Goal: Task Accomplishment & Management: Complete application form

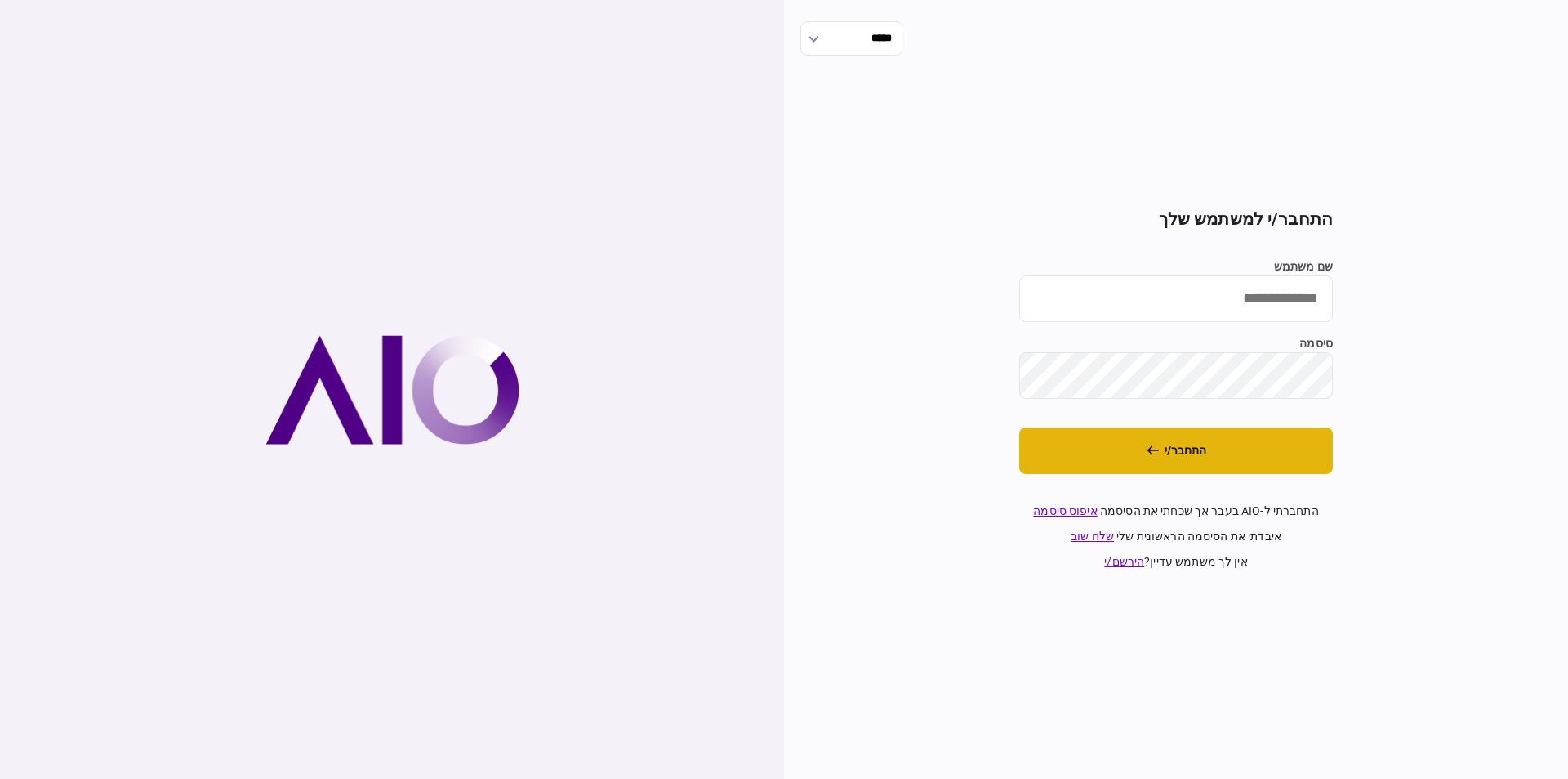
type input "**********"
click at [1245, 452] on button "התחבר/י" at bounding box center [1176, 451] width 314 height 47
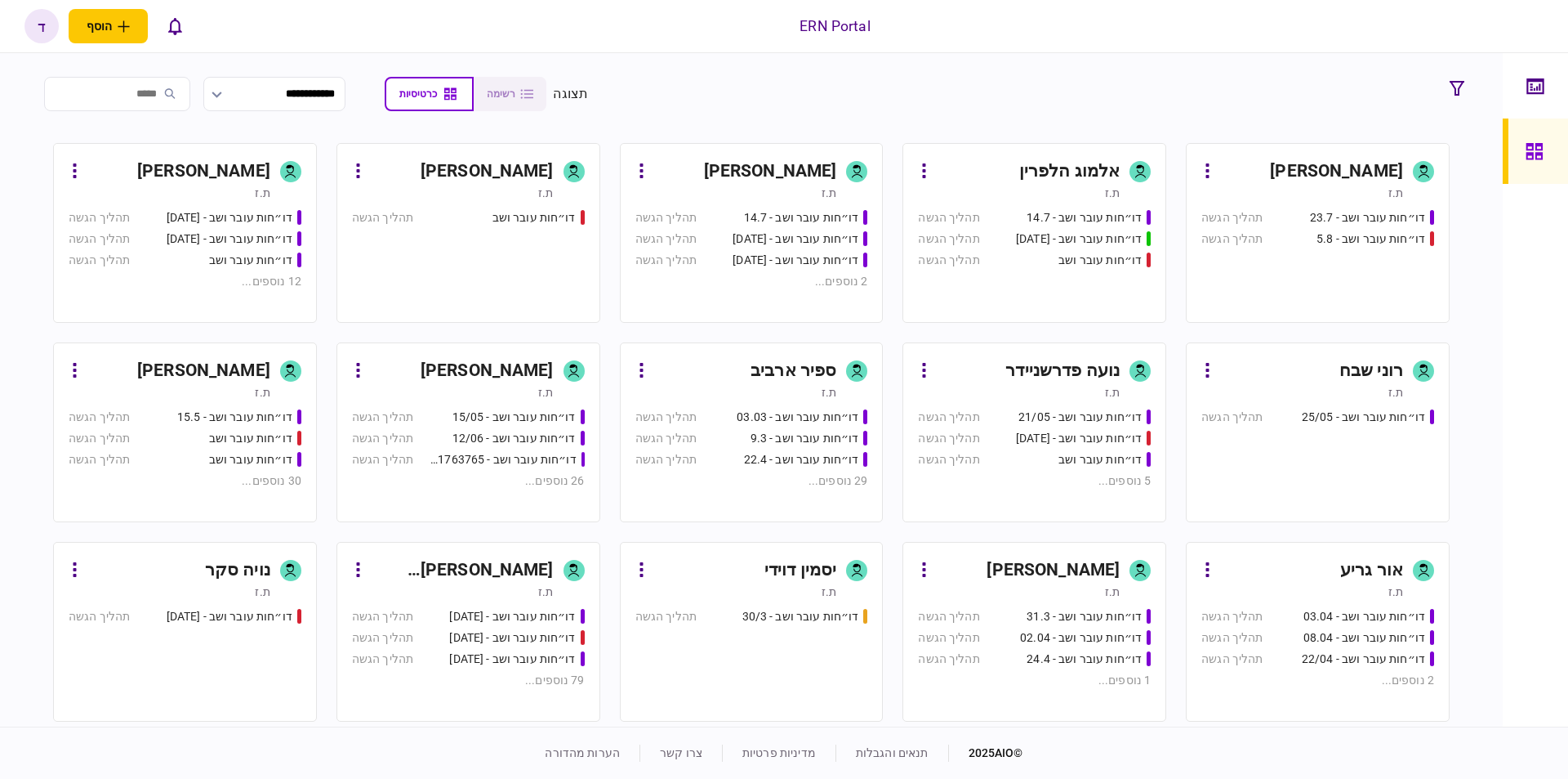
click at [181, 189] on div "ת.ז" at bounding box center [169, 193] width 201 height 16
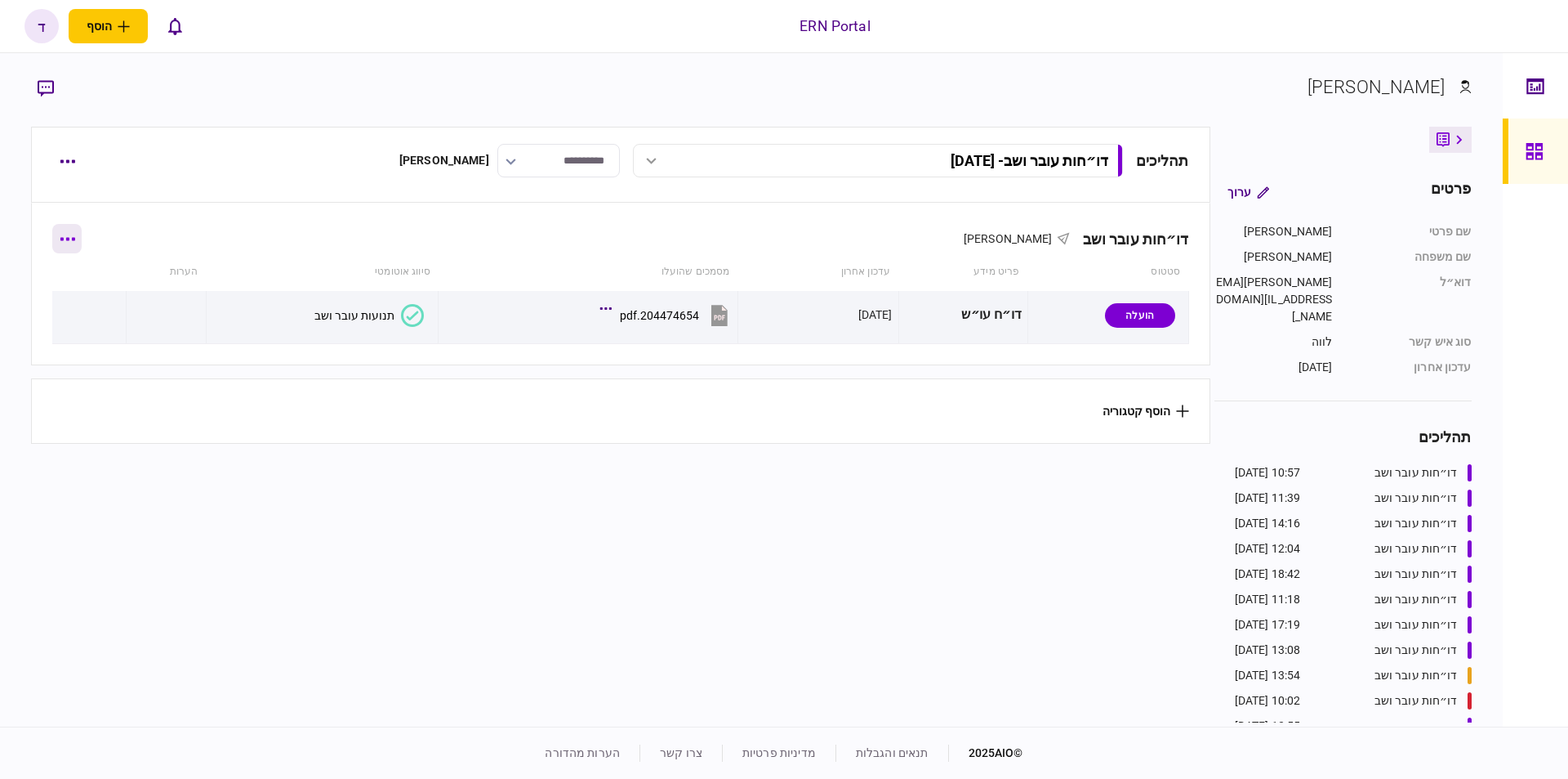
click at [77, 245] on button "button" at bounding box center [67, 238] width 29 height 29
click at [107, 214] on div at bounding box center [784, 390] width 1568 height 779
click at [69, 159] on button "button" at bounding box center [67, 161] width 29 height 29
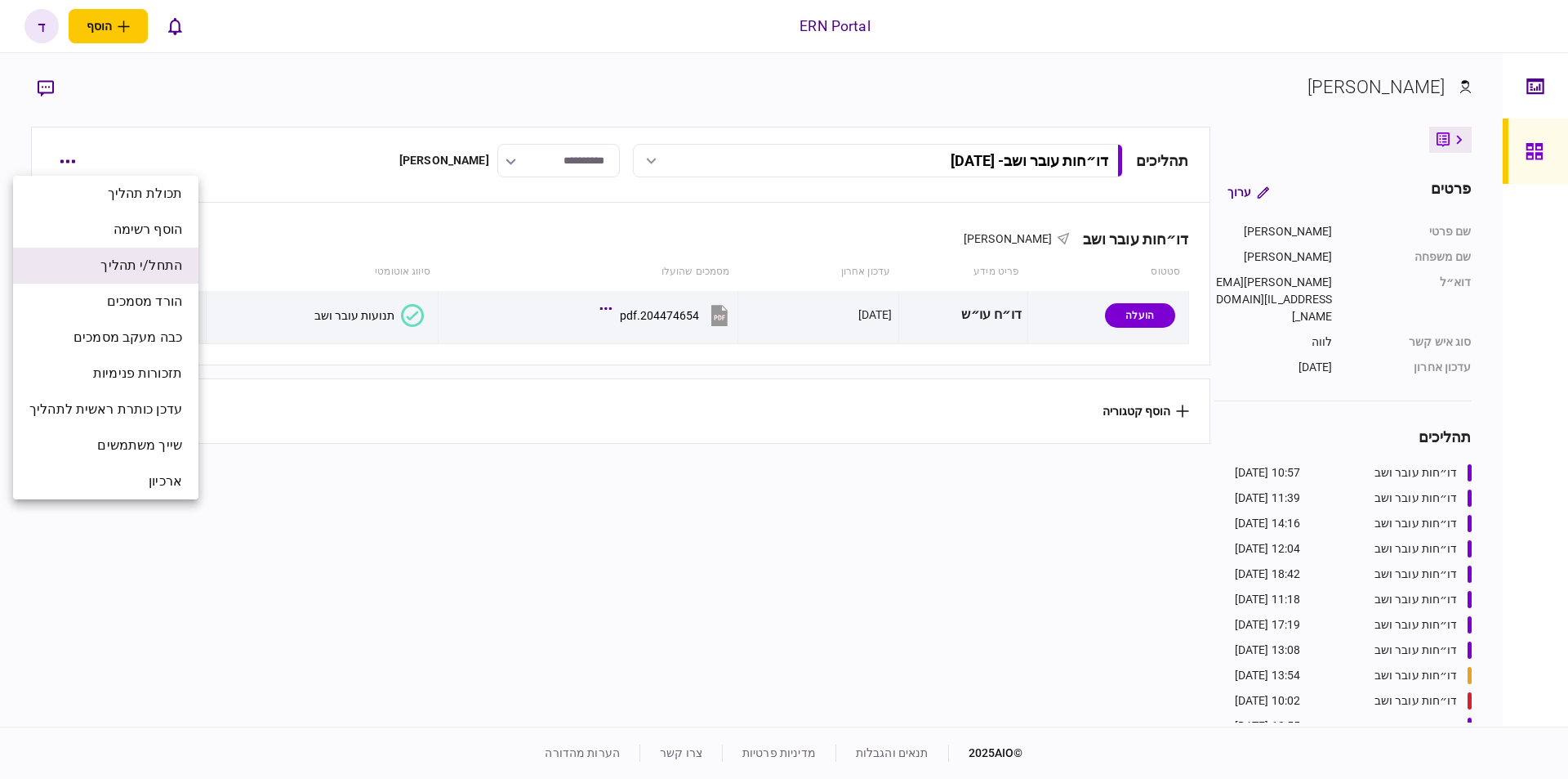
click at [161, 252] on li "התחל/י תהליך" at bounding box center [105, 265] width 185 height 36
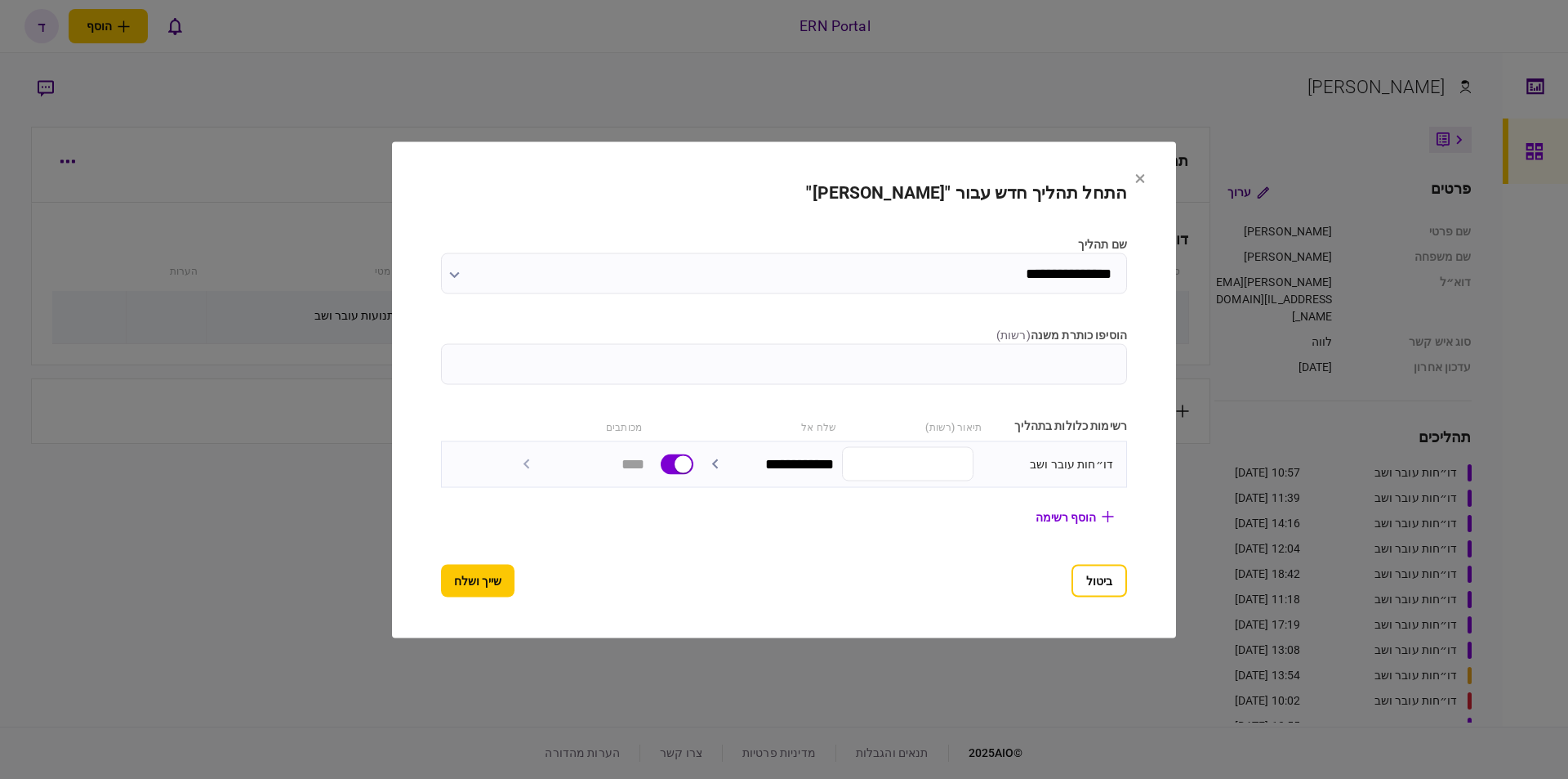
click at [847, 427] on div "רשימות כלולות בתהליך תיאור (רשות) שלח אל מכותבים" at bounding box center [784, 425] width 686 height 17
click at [995, 347] on input "הוסיפו כותרת משנה ( רשות )" at bounding box center [784, 363] width 686 height 41
type input "********"
click at [486, 576] on button "שייך ושלח" at bounding box center [477, 580] width 74 height 33
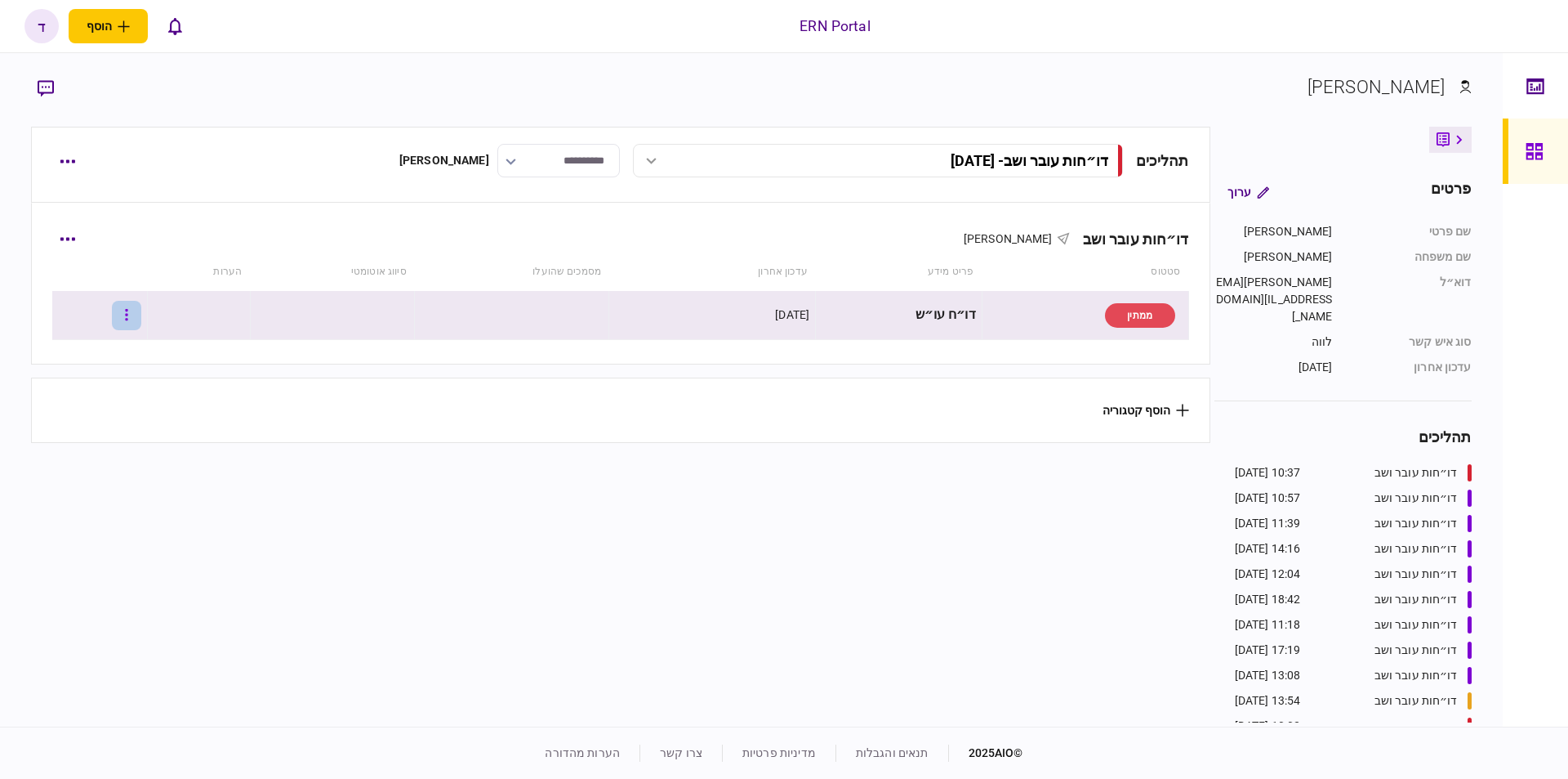
click at [141, 313] on button "button" at bounding box center [127, 315] width 29 height 29
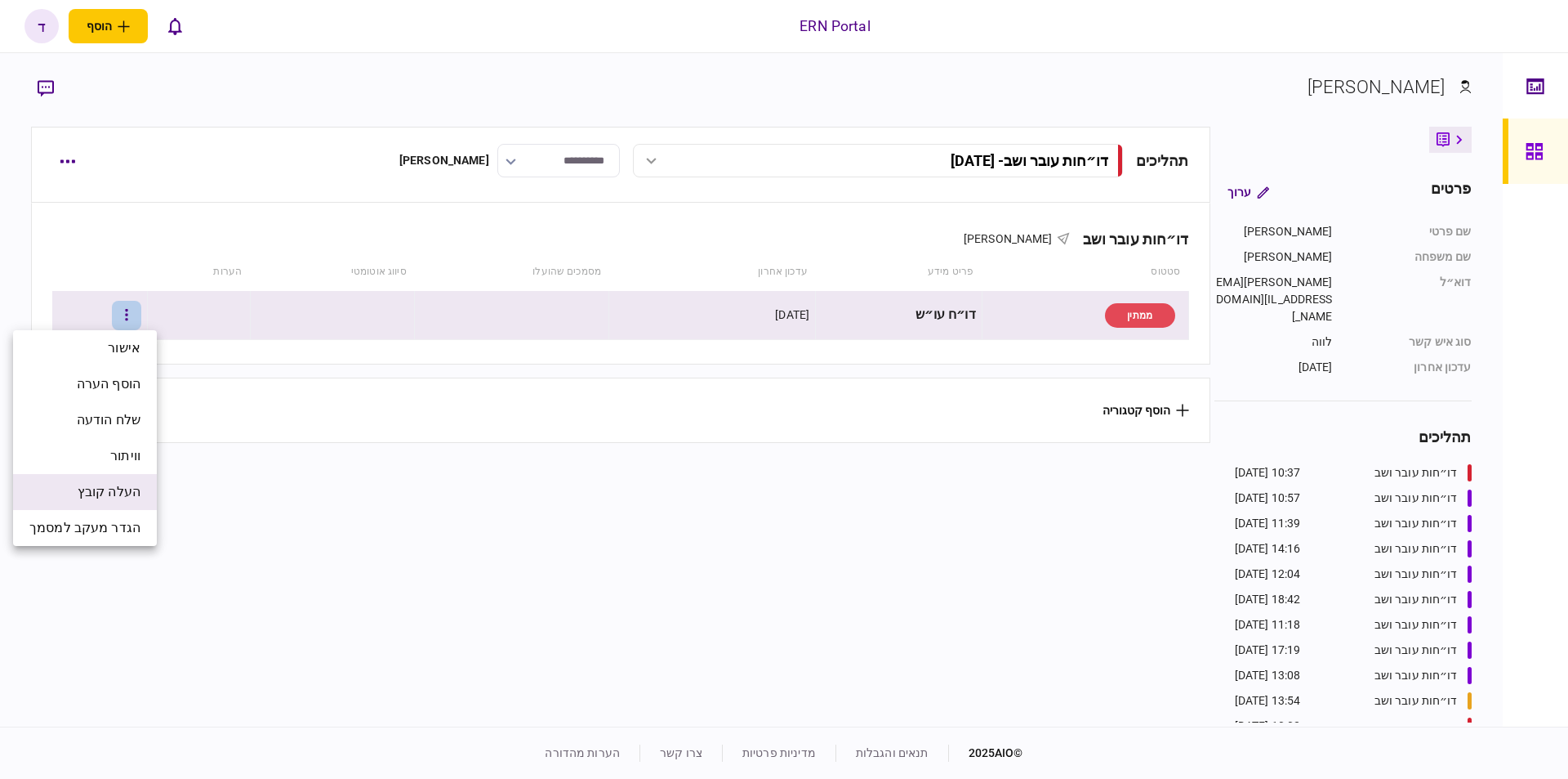
click at [111, 500] on span "העלה קובץ" at bounding box center [108, 492] width 63 height 19
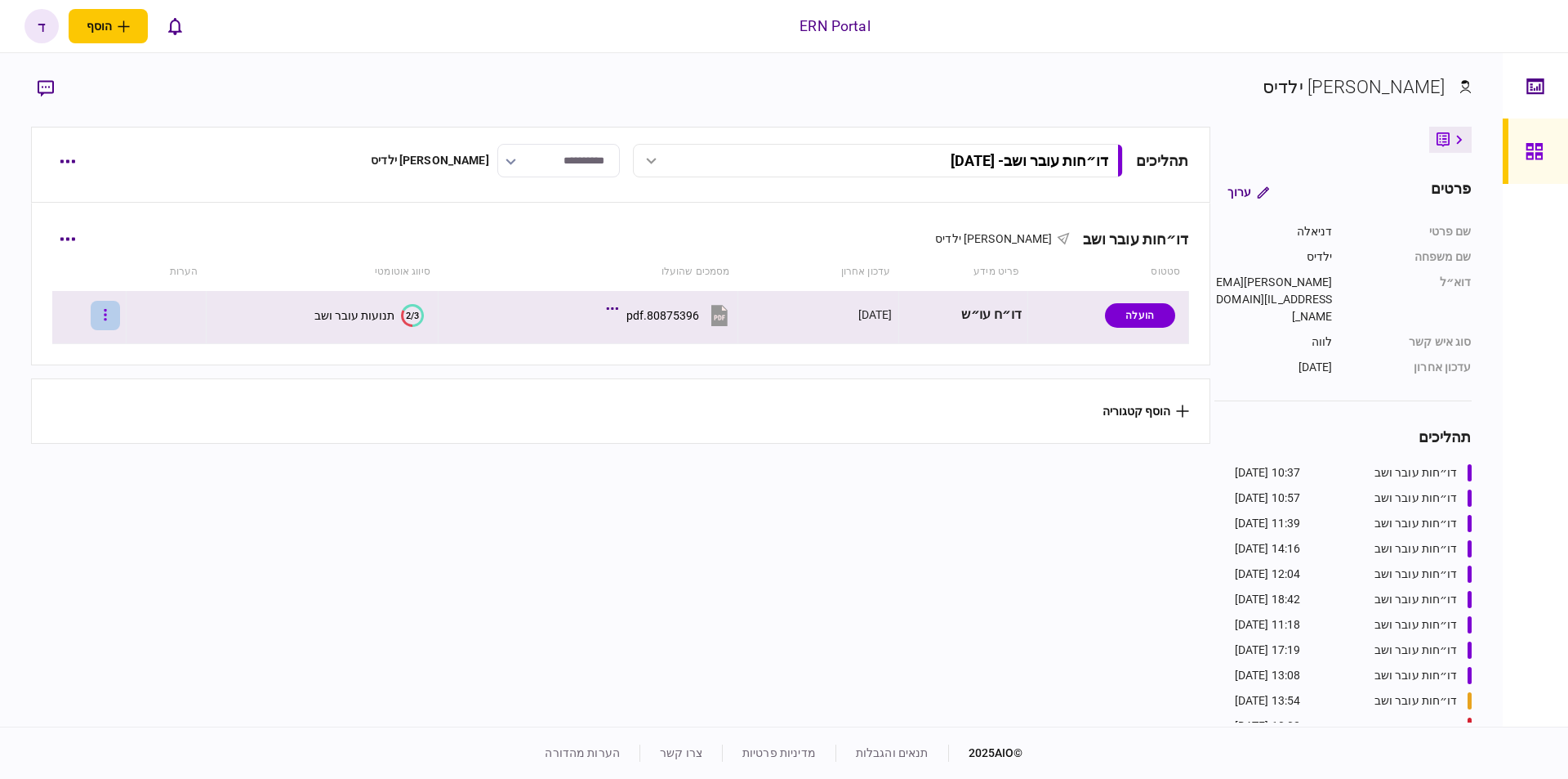
click at [117, 304] on button "button" at bounding box center [106, 315] width 29 height 29
click at [300, 310] on div at bounding box center [784, 390] width 1568 height 779
click at [114, 311] on button "button" at bounding box center [106, 315] width 29 height 29
click at [298, 303] on div at bounding box center [784, 390] width 1568 height 779
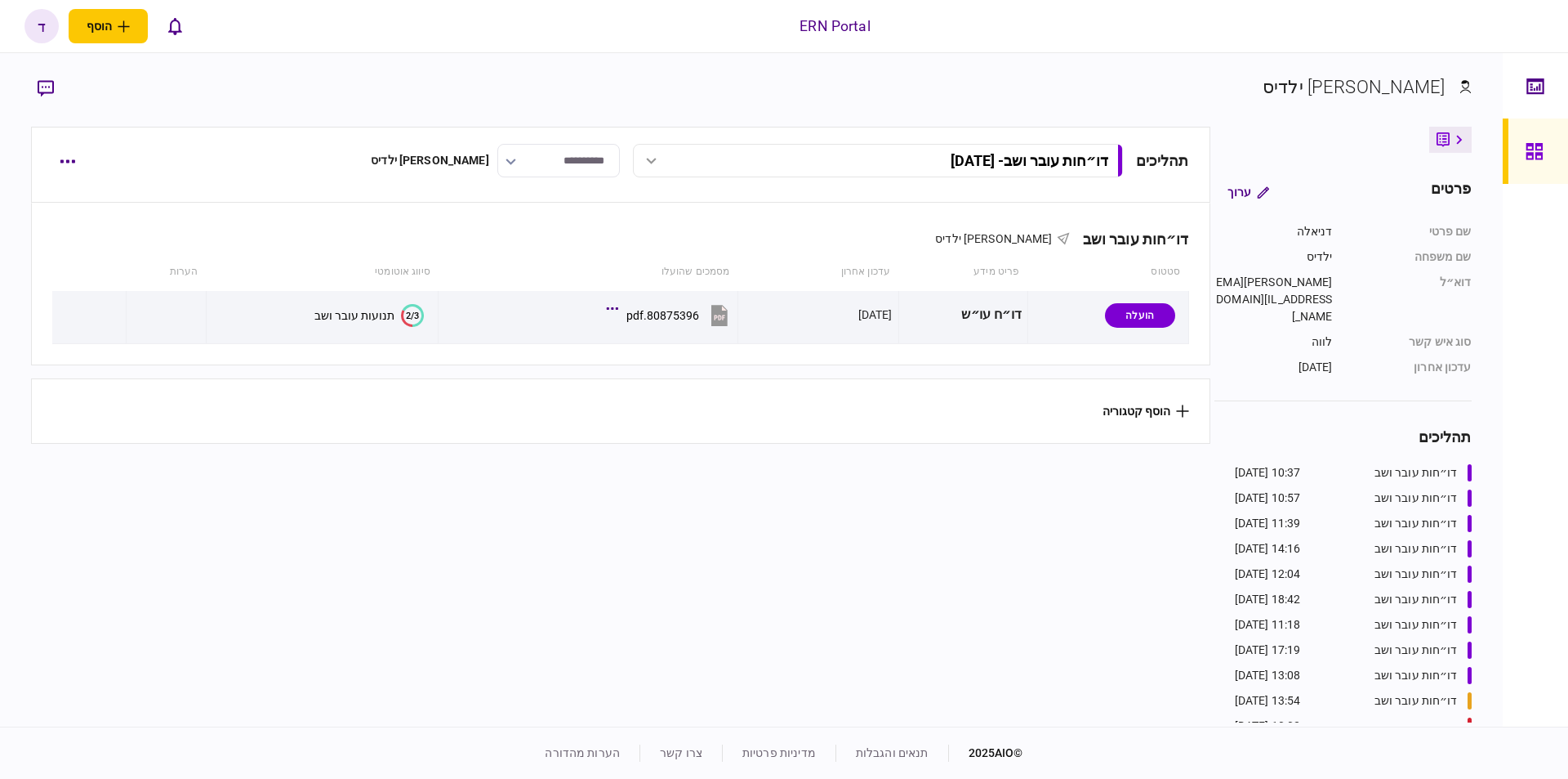
click at [352, 314] on div "אישור להגיש מחדש הורד מסמכים הוסף הערה שלח הודעה העלה קובץ מחק מסמכים הגדר מעקב…" at bounding box center [784, 390] width 1568 height 779
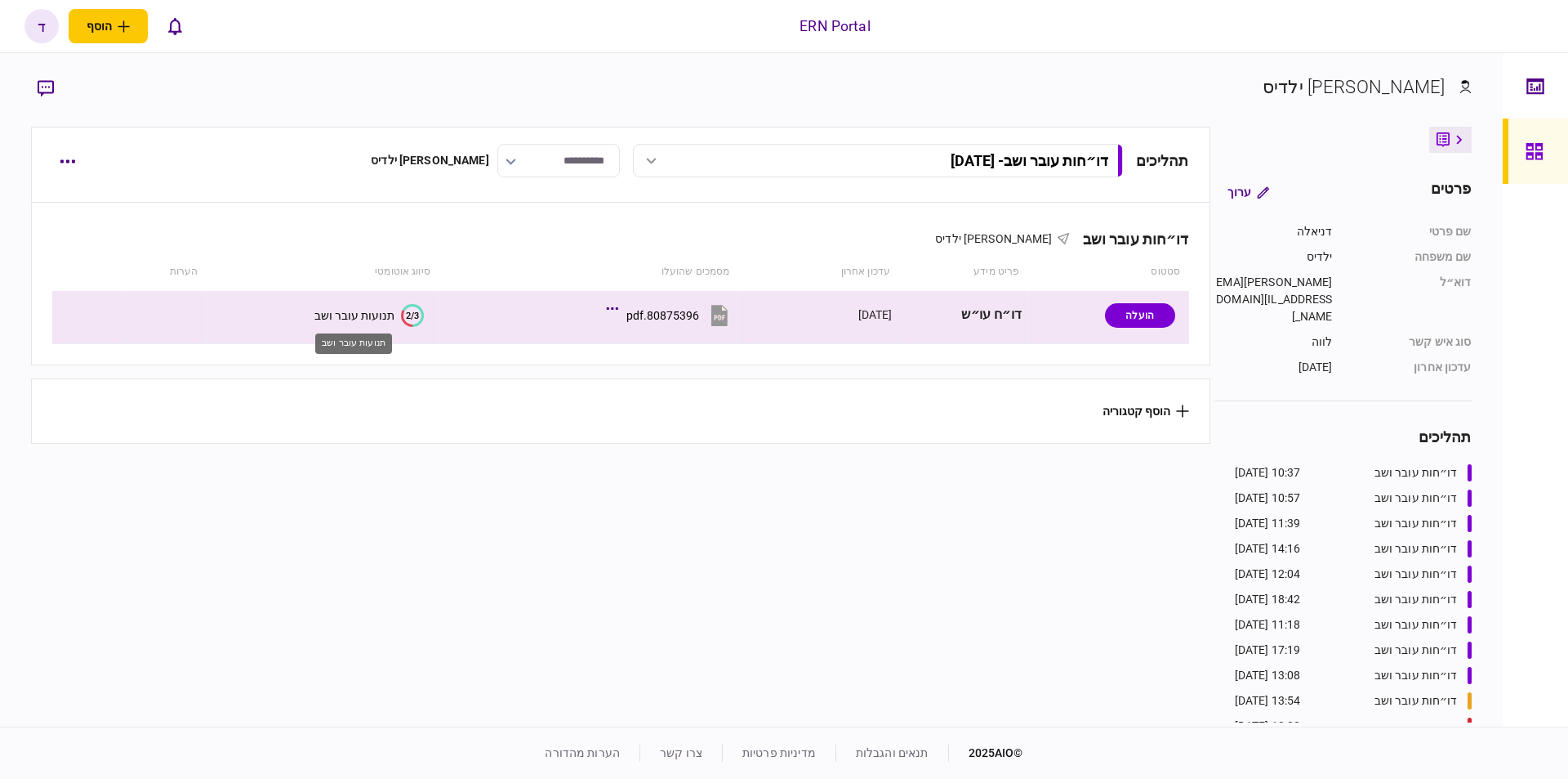
click at [352, 314] on div "תנועות עובר ושב" at bounding box center [354, 315] width 80 height 13
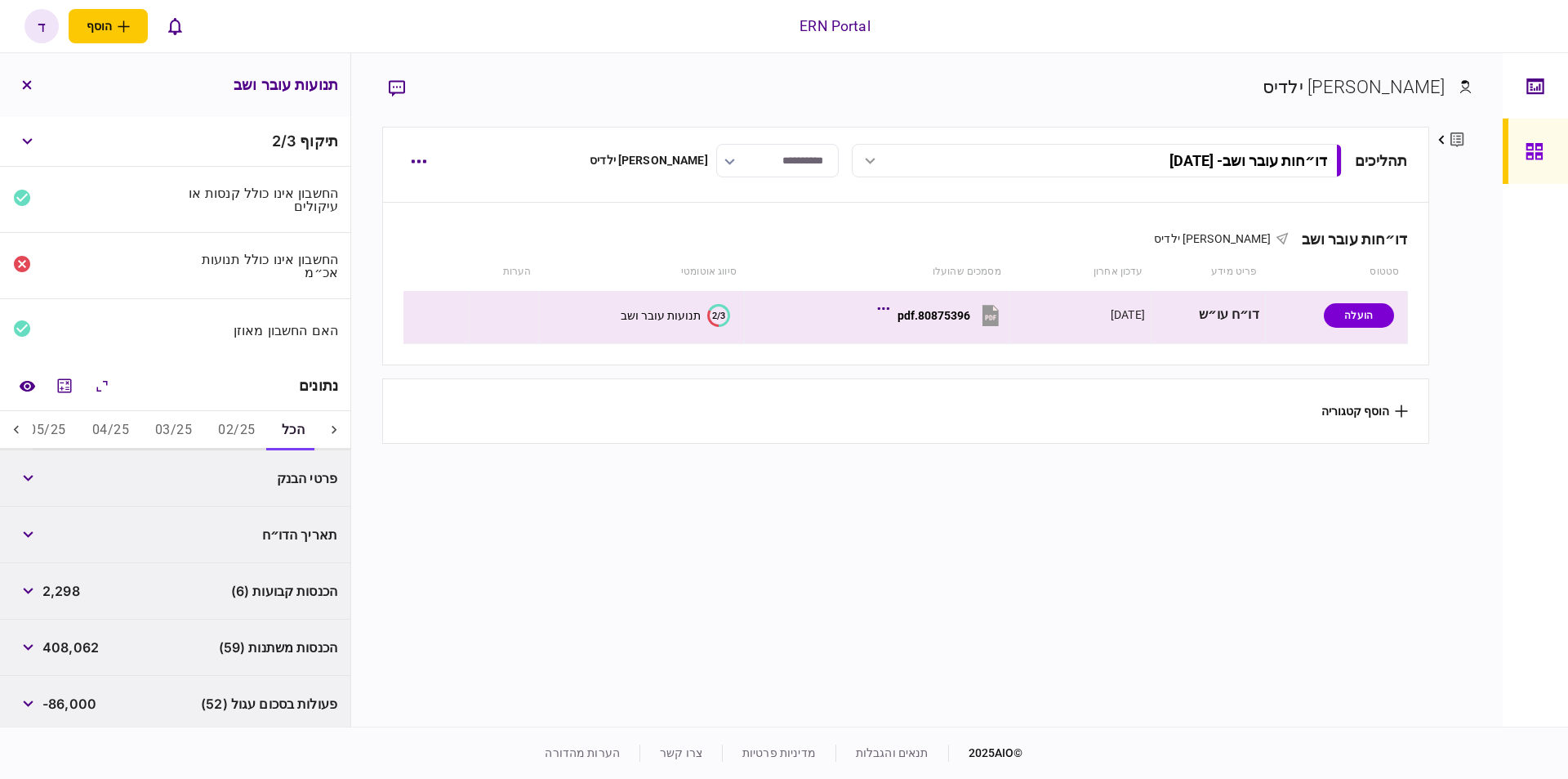
click at [18, 424] on icon at bounding box center [15, 429] width 16 height 16
click at [271, 421] on button "05/25" at bounding box center [253, 430] width 63 height 39
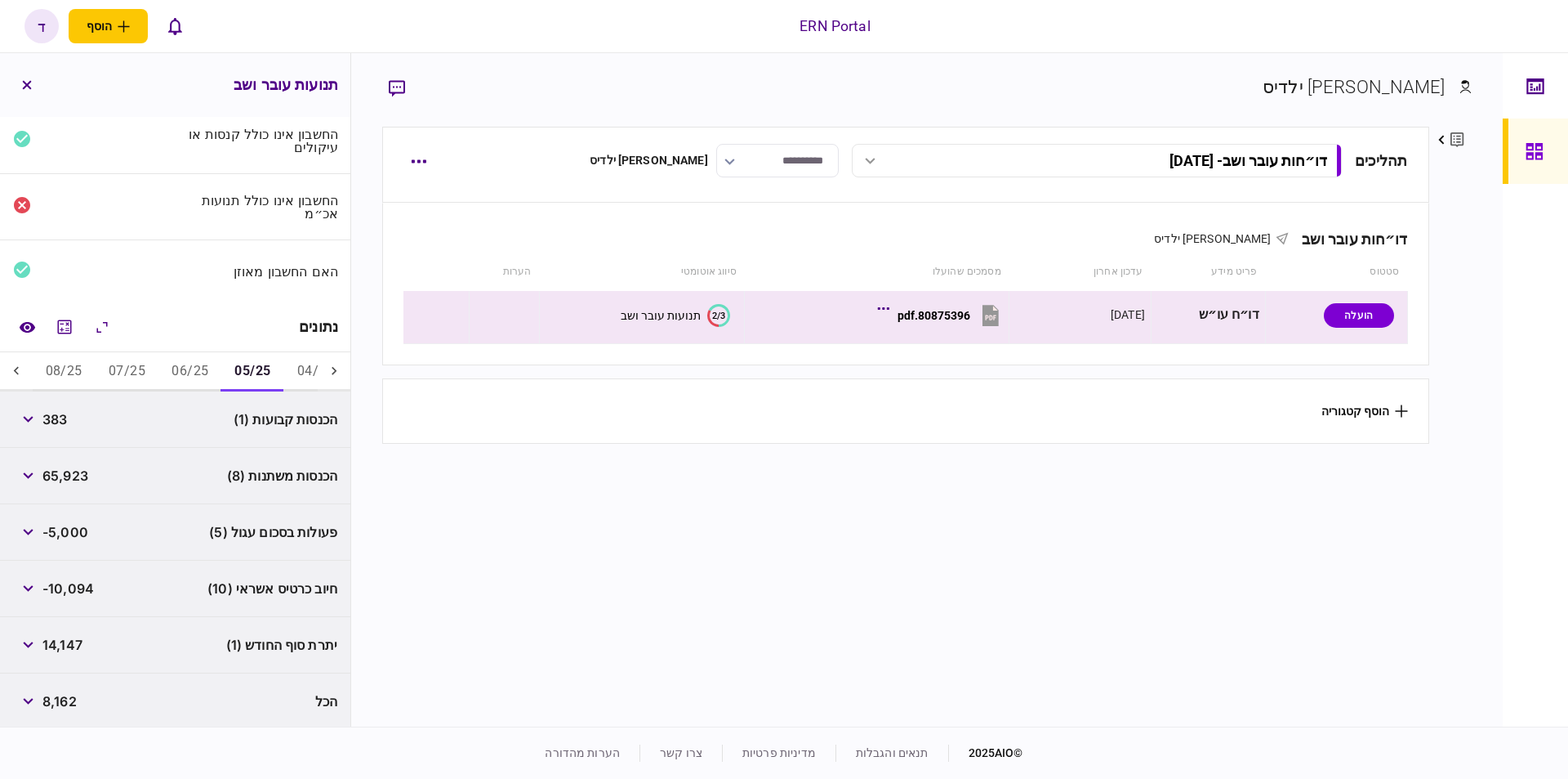
click at [185, 375] on button "06/25" at bounding box center [190, 371] width 63 height 39
click at [142, 366] on button "07/25" at bounding box center [127, 371] width 63 height 39
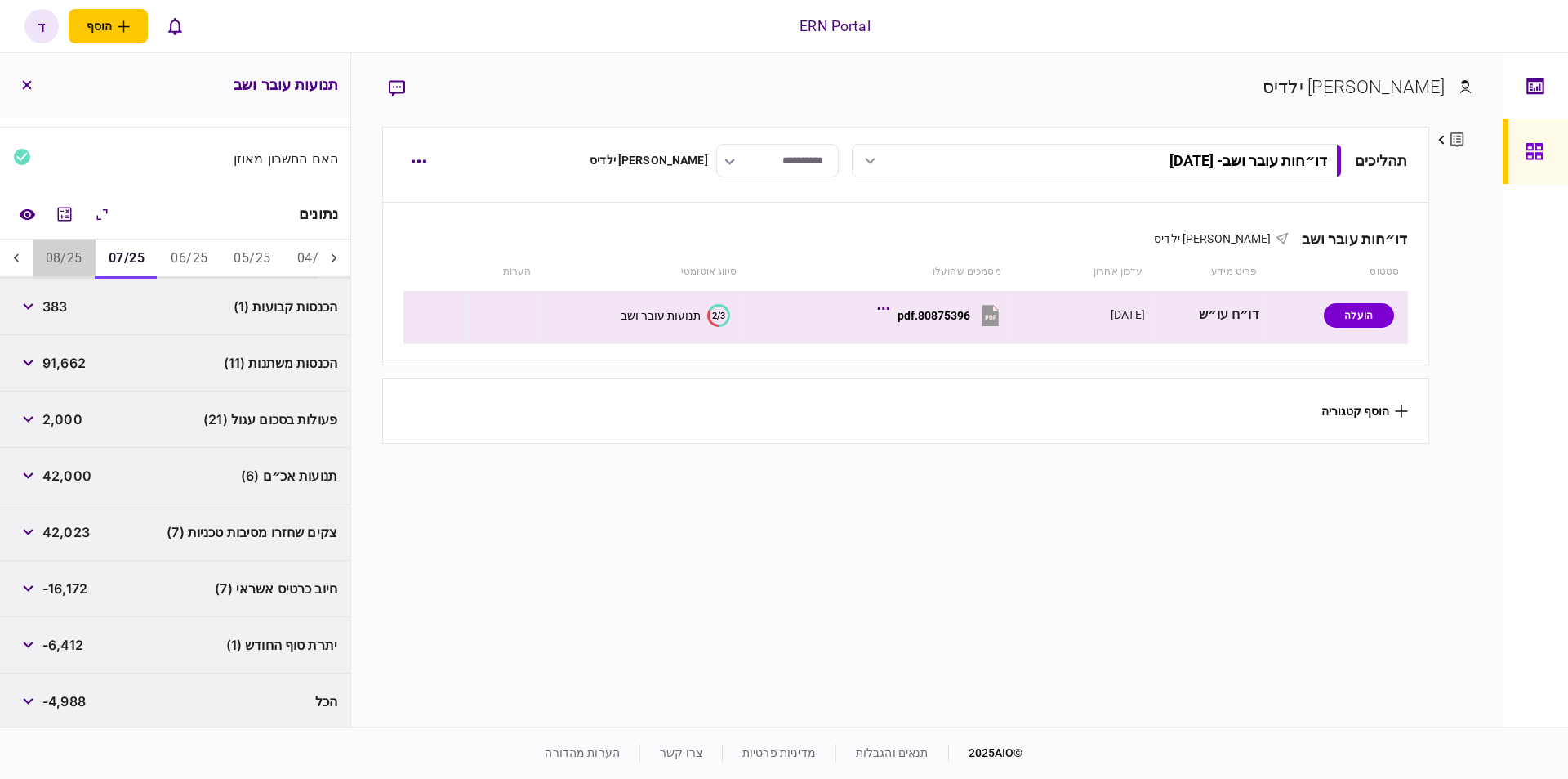
click at [63, 253] on button "08/25" at bounding box center [64, 259] width 63 height 39
